Goal: Information Seeking & Learning: Learn about a topic

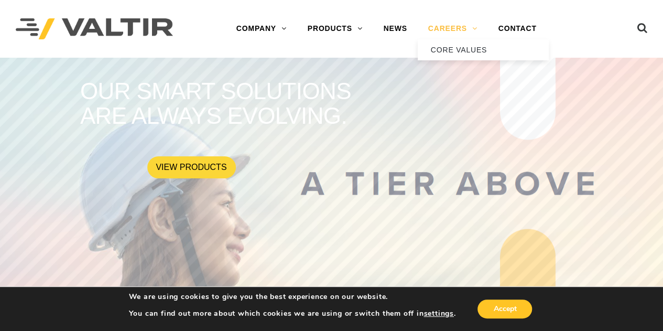
click at [463, 30] on link "CAREERS" at bounding box center [453, 28] width 70 height 21
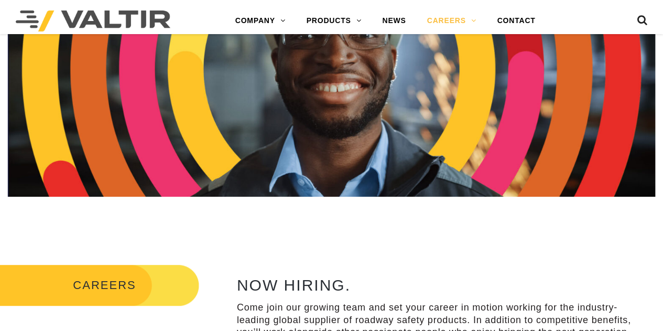
scroll to position [315, 0]
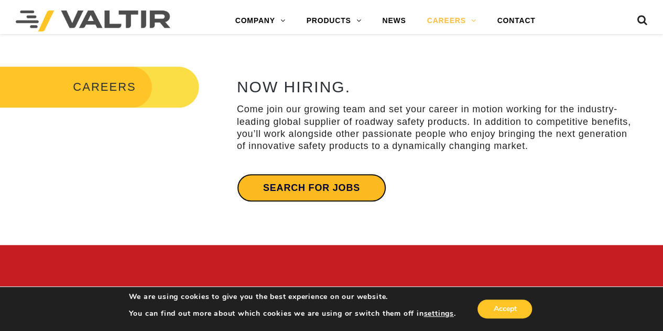
click at [378, 180] on link "Search for jobs" at bounding box center [311, 188] width 149 height 28
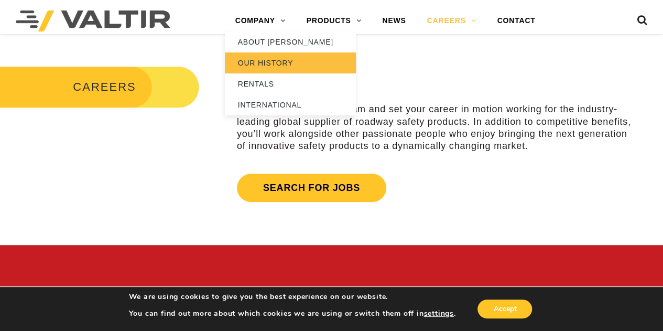
click at [256, 60] on link "OUR HISTORY" at bounding box center [290, 62] width 131 height 21
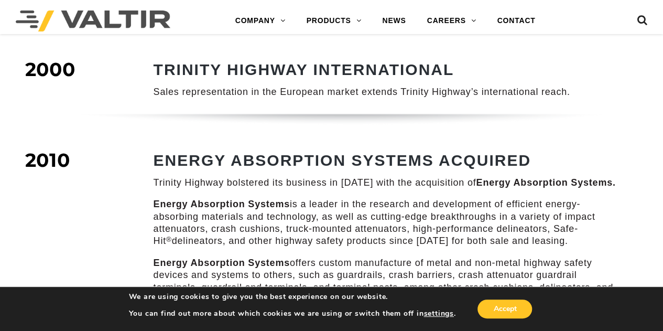
scroll to position [891, 0]
